Goal: Task Accomplishment & Management: Complete application form

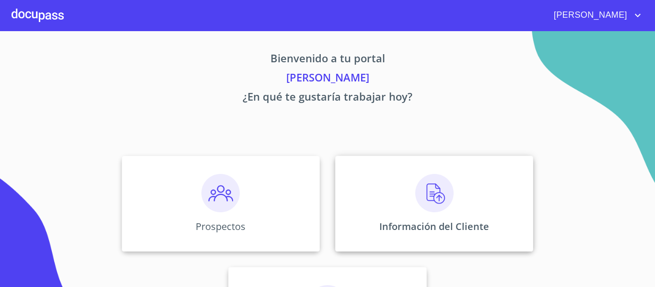
click at [438, 192] on img at bounding box center [434, 193] width 38 height 38
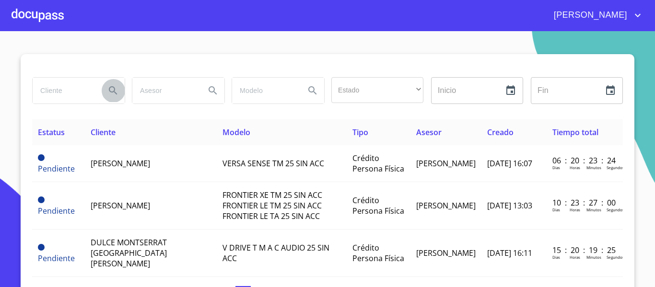
click at [102, 95] on button "Search" at bounding box center [113, 90] width 23 height 23
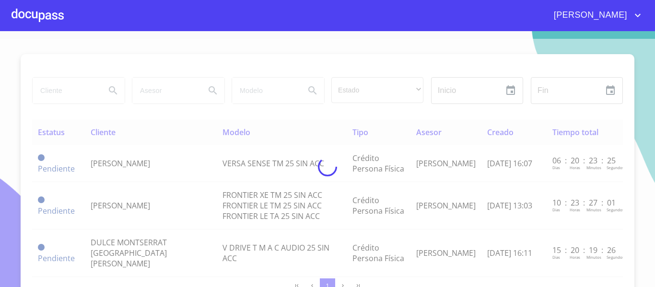
click at [84, 90] on div at bounding box center [327, 167] width 655 height 256
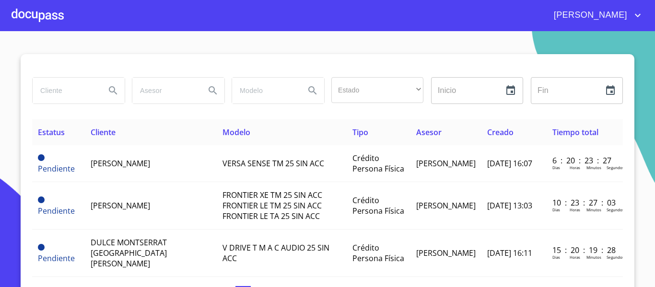
click at [84, 90] on input "search" at bounding box center [65, 91] width 65 height 26
click at [107, 94] on icon "Search" at bounding box center [113, 91] width 12 height 12
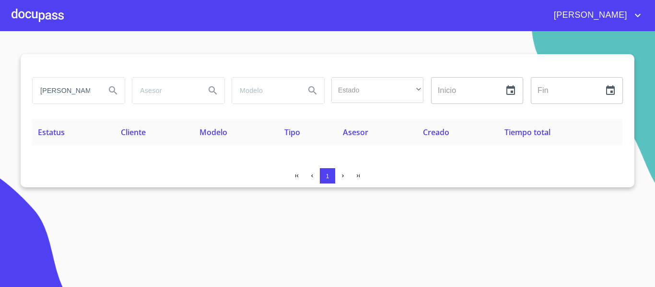
click at [84, 90] on input "[PERSON_NAME]" at bounding box center [65, 91] width 65 height 26
type input "[PERSON_NAME] [PERSON_NAME]"
click at [117, 92] on icon "Search" at bounding box center [113, 91] width 12 height 12
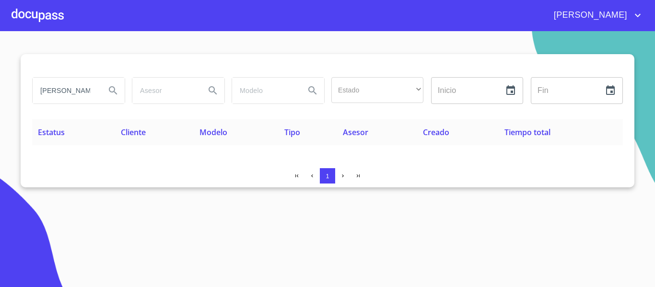
click at [87, 89] on input "[PERSON_NAME] [PERSON_NAME]" at bounding box center [65, 91] width 65 height 26
click at [30, 8] on div at bounding box center [38, 15] width 52 height 31
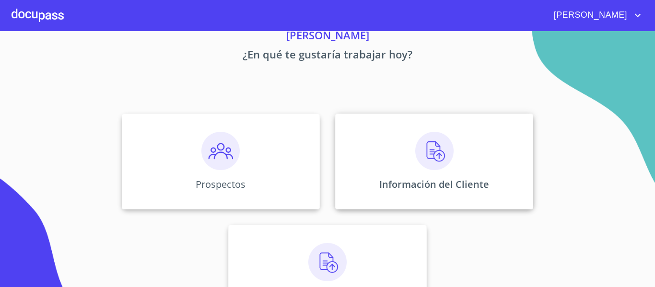
scroll to position [83, 0]
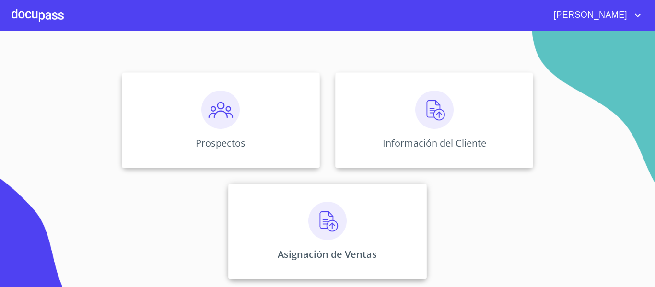
click at [331, 220] on img at bounding box center [327, 221] width 38 height 38
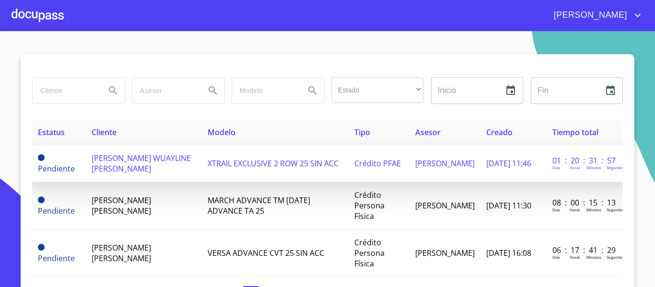
click at [164, 160] on span "[PERSON_NAME] WUAYLINE [PERSON_NAME]" at bounding box center [141, 163] width 99 height 21
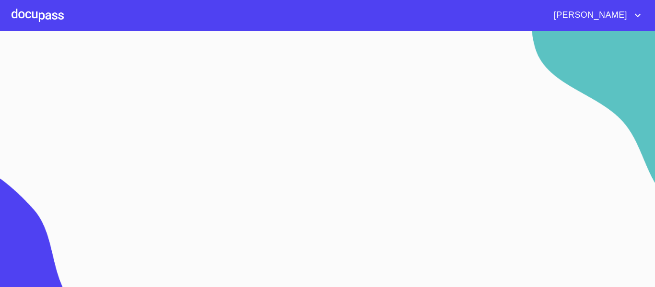
click at [164, 160] on section at bounding box center [327, 159] width 655 height 256
click at [164, 160] on img at bounding box center [87, 200] width 174 height 184
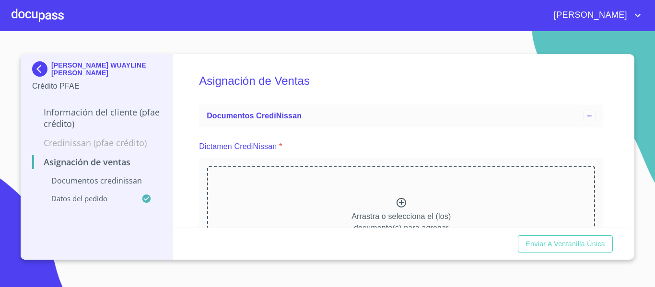
click at [107, 69] on p "[PERSON_NAME] WUAYLINE [PERSON_NAME]" at bounding box center [106, 68] width 110 height 15
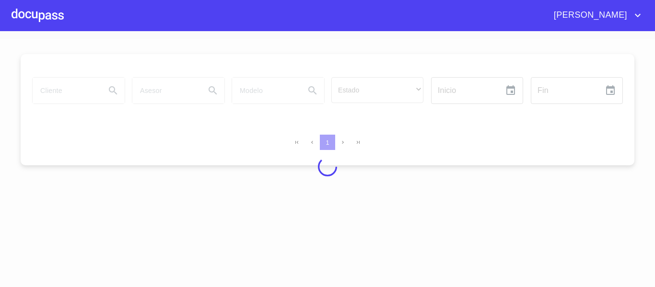
click at [107, 69] on div at bounding box center [327, 167] width 655 height 256
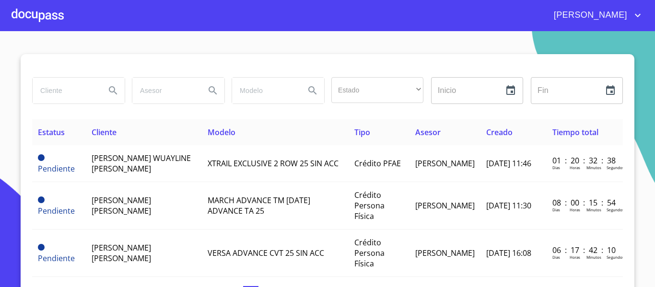
click at [50, 12] on div at bounding box center [38, 15] width 52 height 31
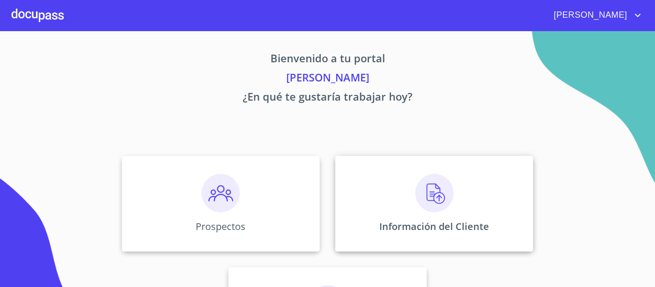
click at [423, 186] on img at bounding box center [434, 193] width 38 height 38
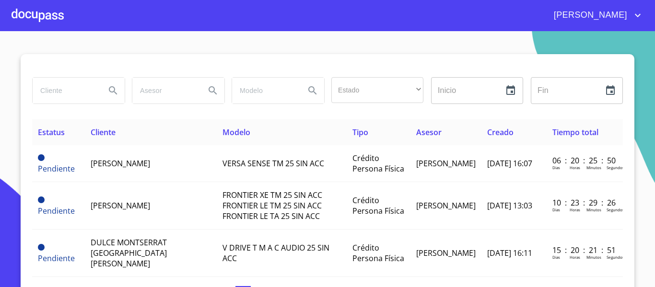
click at [51, 18] on div at bounding box center [38, 15] width 52 height 31
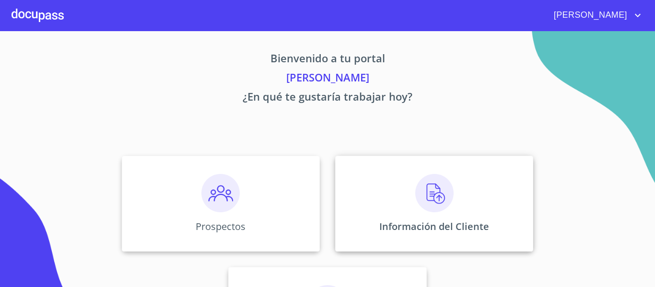
click at [436, 196] on img at bounding box center [434, 193] width 38 height 38
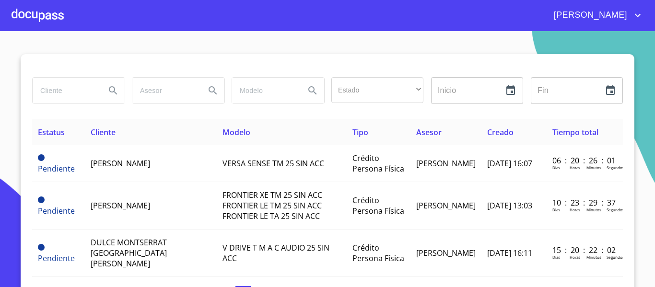
click at [77, 97] on input "search" at bounding box center [65, 91] width 65 height 26
type input "WAYLIN"
click at [55, 22] on div at bounding box center [38, 15] width 52 height 31
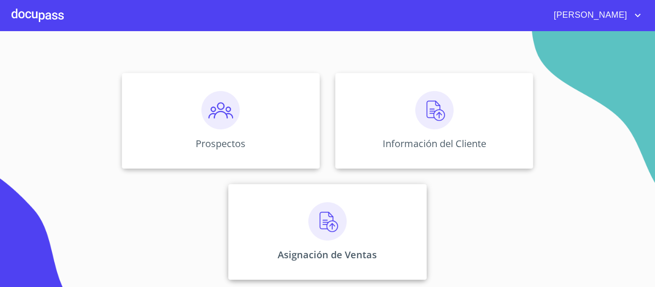
scroll to position [83, 0]
click at [314, 233] on img at bounding box center [327, 221] width 38 height 38
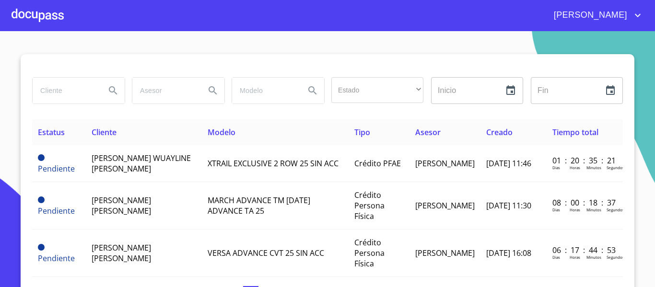
click at [56, 16] on div at bounding box center [38, 15] width 52 height 31
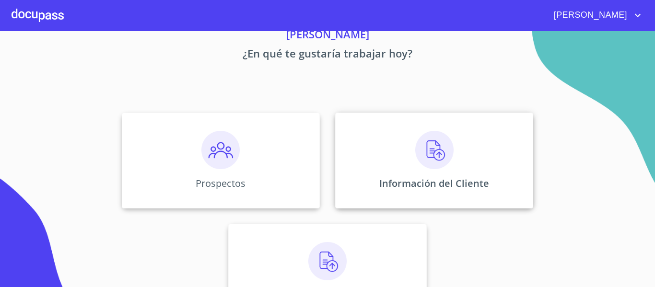
scroll to position [83, 0]
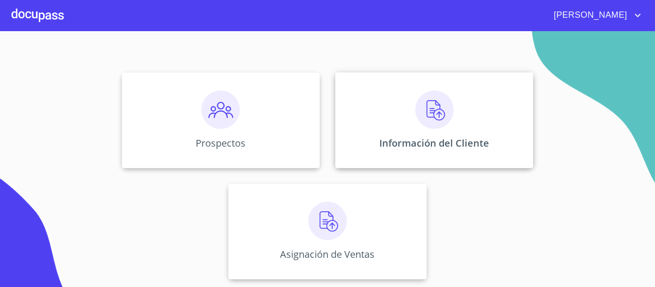
click at [425, 114] on img at bounding box center [434, 110] width 38 height 38
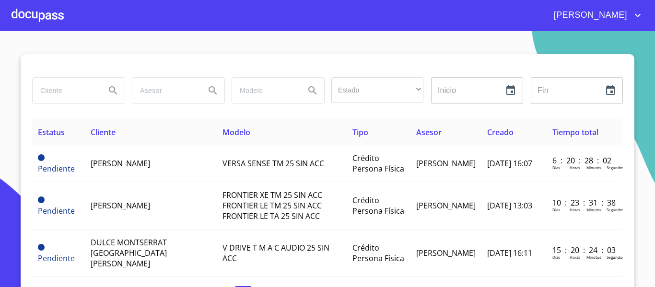
click at [52, 89] on input "search" at bounding box center [65, 91] width 65 height 26
type input "[PERSON_NAME]"
click at [112, 89] on icon "Search" at bounding box center [113, 91] width 12 height 12
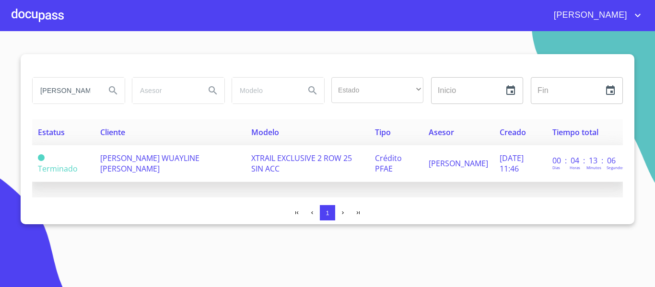
click at [114, 157] on span "[PERSON_NAME] WUAYLINE [PERSON_NAME]" at bounding box center [149, 163] width 99 height 21
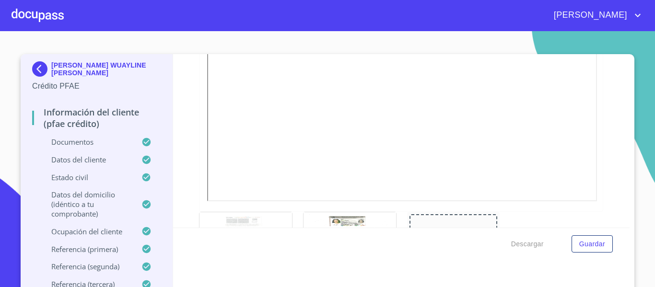
scroll to position [288, 0]
click at [342, 210] on div at bounding box center [350, 233] width 93 height 52
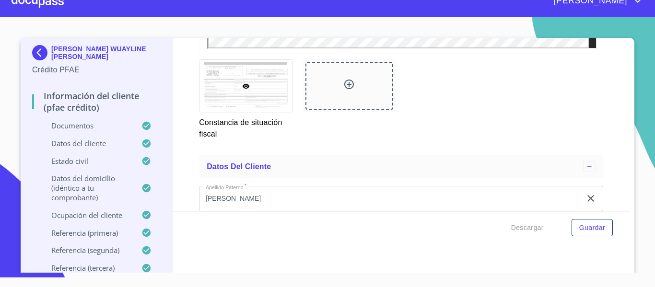
scroll to position [0, 0]
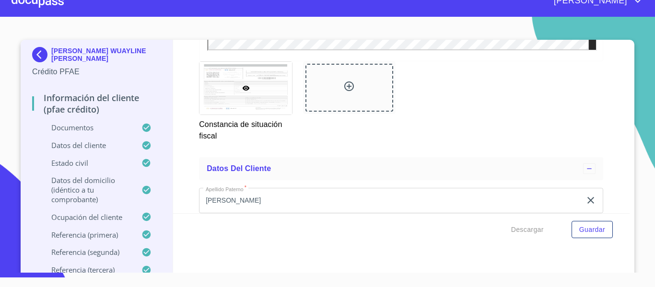
click at [52, 1] on div at bounding box center [38, 1] width 52 height 31
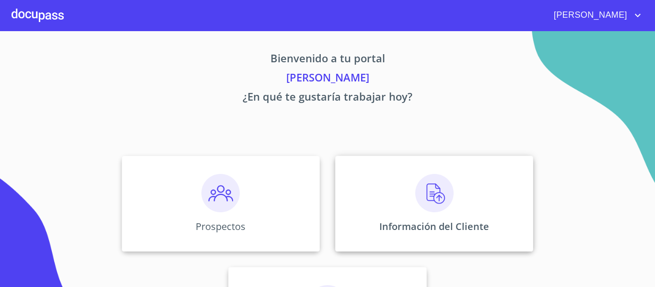
click at [437, 187] on img at bounding box center [434, 193] width 38 height 38
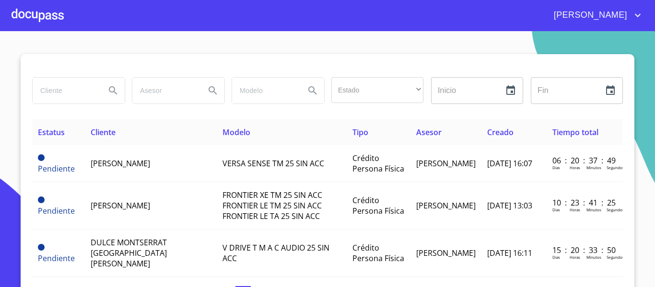
click at [58, 95] on input "search" at bounding box center [65, 91] width 65 height 26
click at [103, 93] on button "Search" at bounding box center [113, 90] width 23 height 23
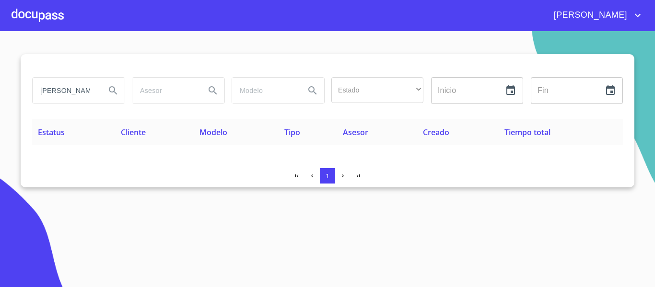
click at [93, 90] on input "[PERSON_NAME]" at bounding box center [65, 91] width 65 height 26
click at [86, 90] on input "[PERSON_NAME]" at bounding box center [65, 91] width 65 height 26
type input "[PERSON_NAME]"
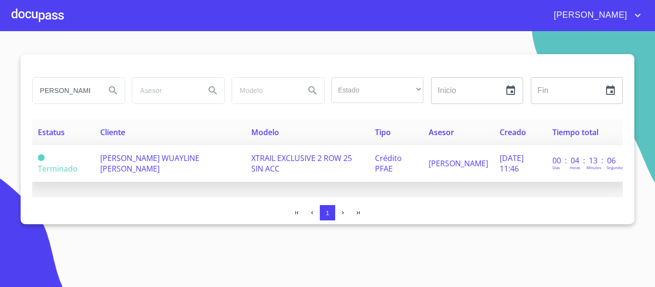
click at [177, 161] on span "[PERSON_NAME] WUAYLINE [PERSON_NAME]" at bounding box center [149, 163] width 99 height 21
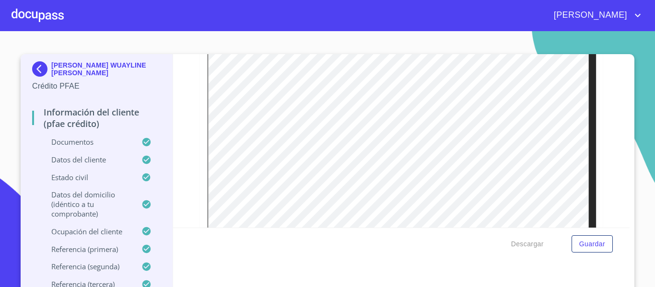
scroll to position [2638, 0]
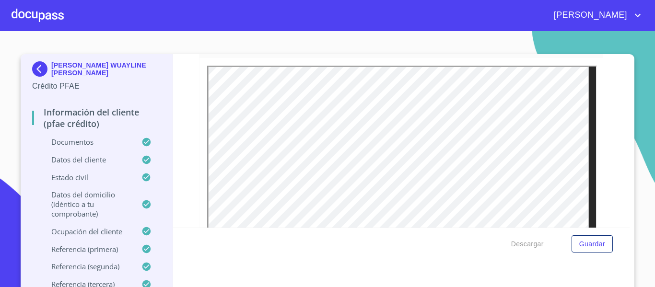
click at [55, 18] on div at bounding box center [38, 15] width 52 height 31
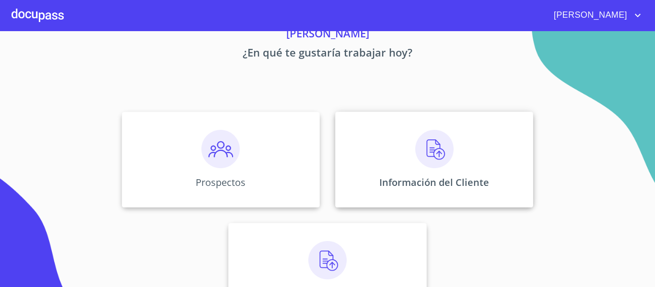
scroll to position [83, 0]
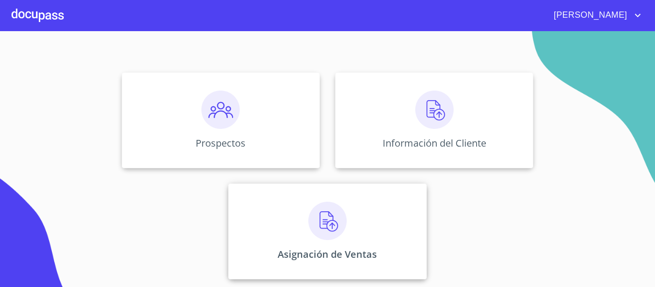
click at [326, 225] on img at bounding box center [327, 221] width 38 height 38
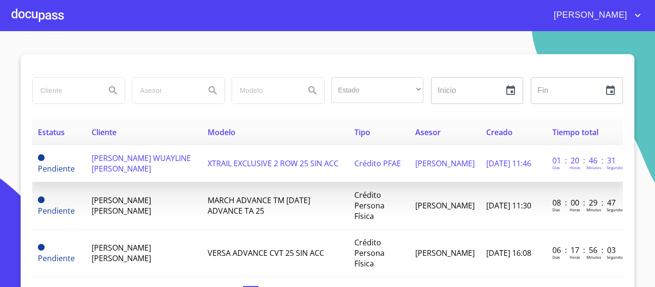
click at [126, 156] on span "[PERSON_NAME] WUAYLINE [PERSON_NAME]" at bounding box center [141, 163] width 99 height 21
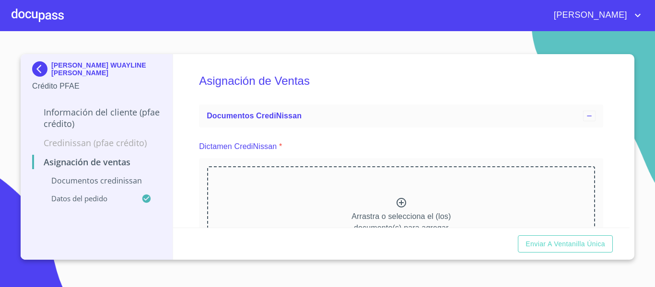
scroll to position [48, 0]
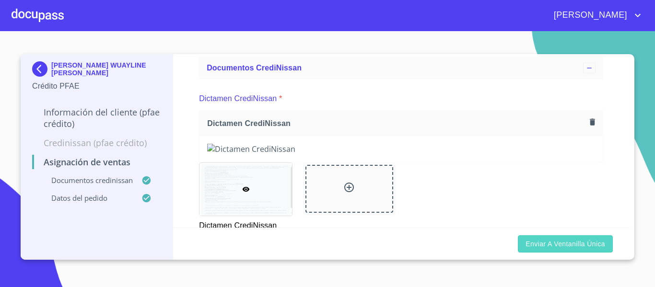
click at [575, 248] on span "Enviar a Ventanilla única" at bounding box center [566, 244] width 80 height 12
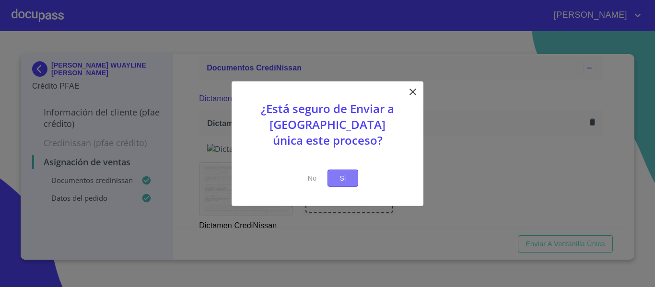
click at [347, 179] on span "Si" at bounding box center [342, 178] width 15 height 12
